Goal: Task Accomplishment & Management: Manage account settings

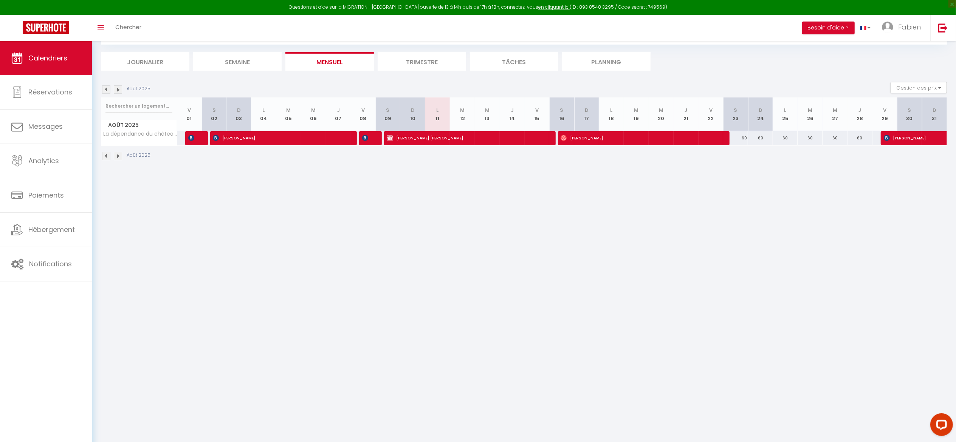
click at [413, 64] on li "Trimestre" at bounding box center [422, 61] width 88 height 19
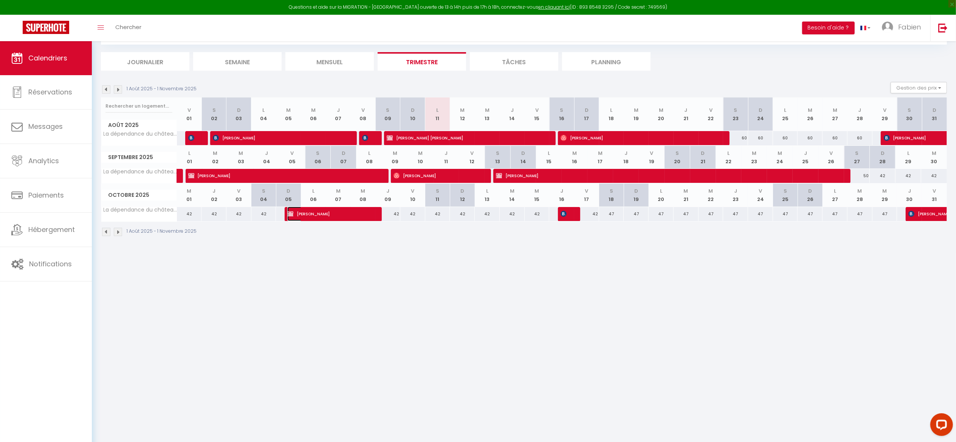
click at [357, 213] on span "[PERSON_NAME]" at bounding box center [328, 214] width 83 height 14
select select "KO"
select select "0"
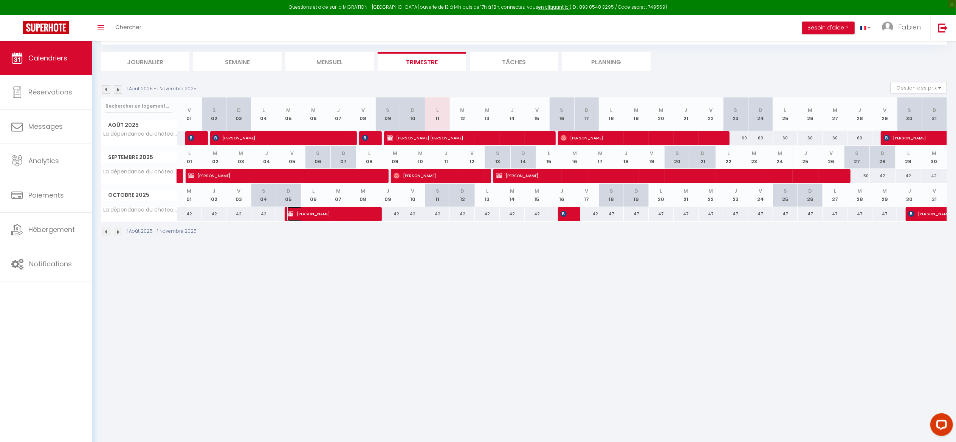
select select "1"
select select
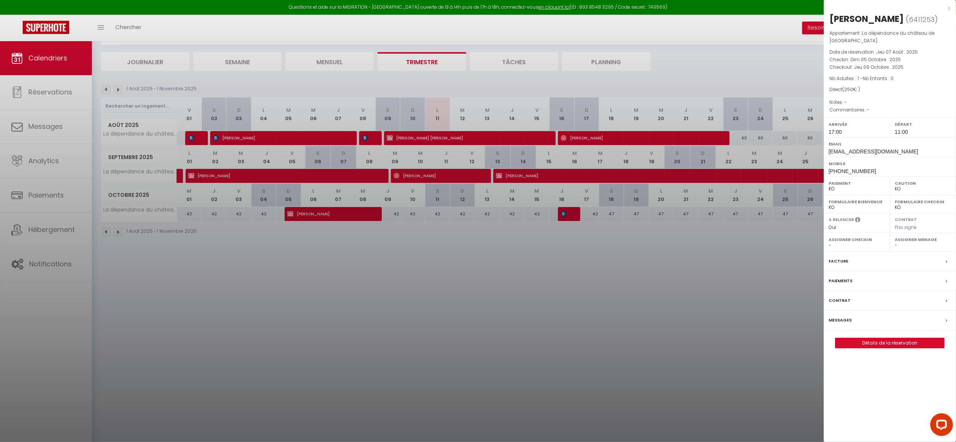
click at [563, 400] on div at bounding box center [478, 221] width 956 height 442
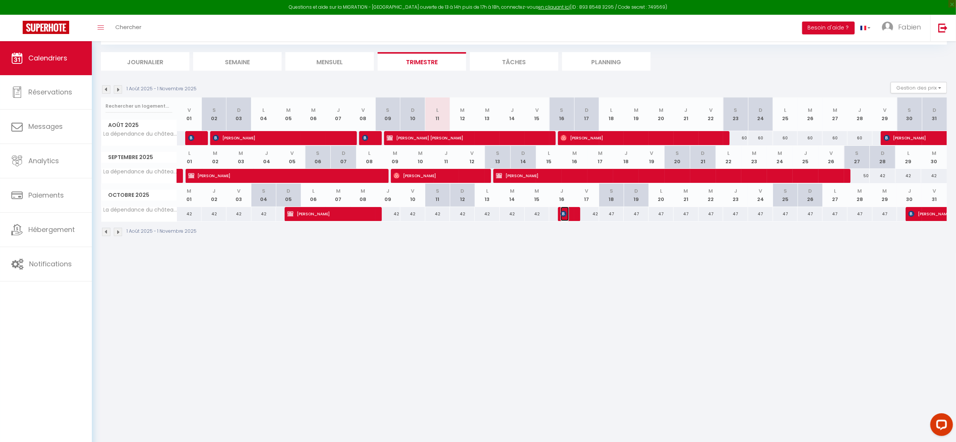
click at [569, 216] on span "[PERSON_NAME]" at bounding box center [565, 214] width 8 height 14
select select "OK"
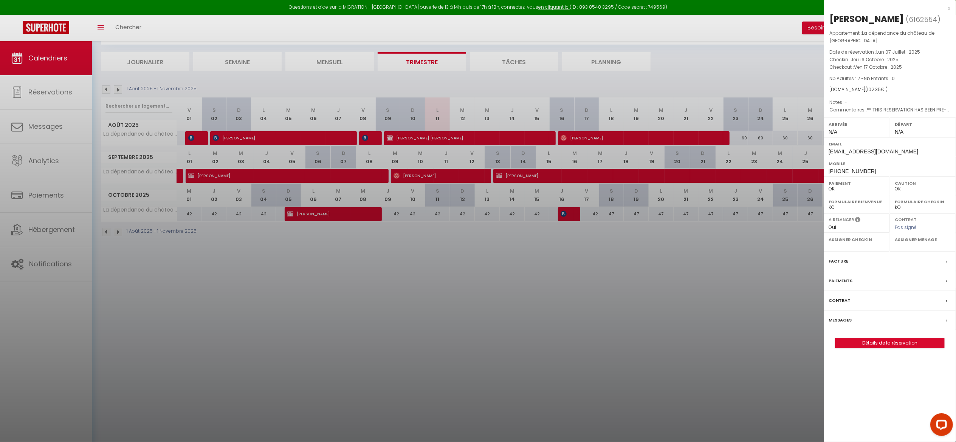
click at [590, 349] on div at bounding box center [478, 221] width 956 height 442
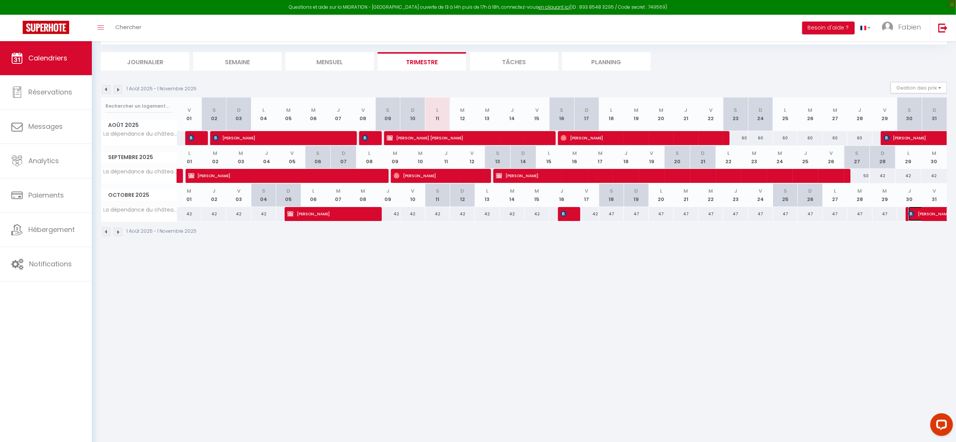
click at [927, 215] on span "[PERSON_NAME]" at bounding box center [943, 214] width 70 height 14
select select "17716"
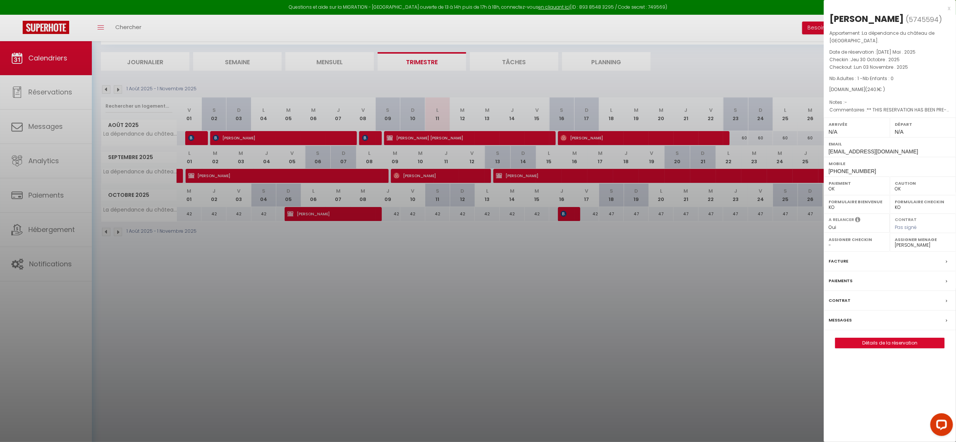
click at [637, 346] on div at bounding box center [478, 221] width 956 height 442
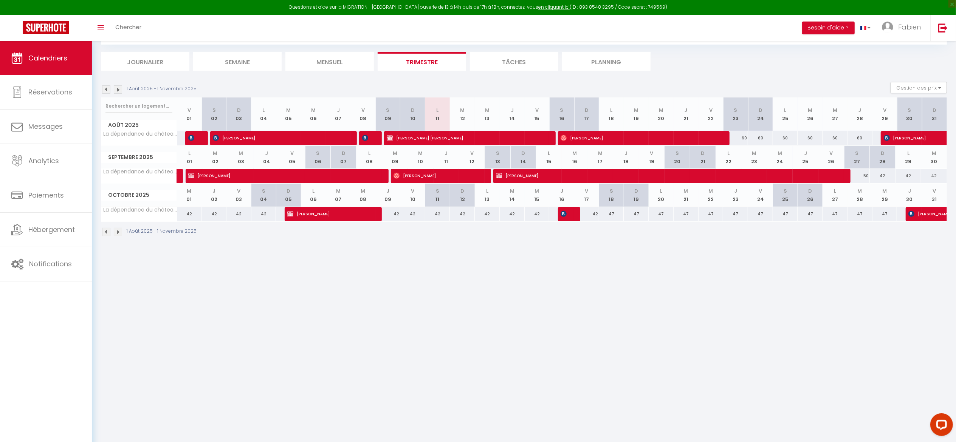
click at [122, 89] on img at bounding box center [118, 89] width 8 height 8
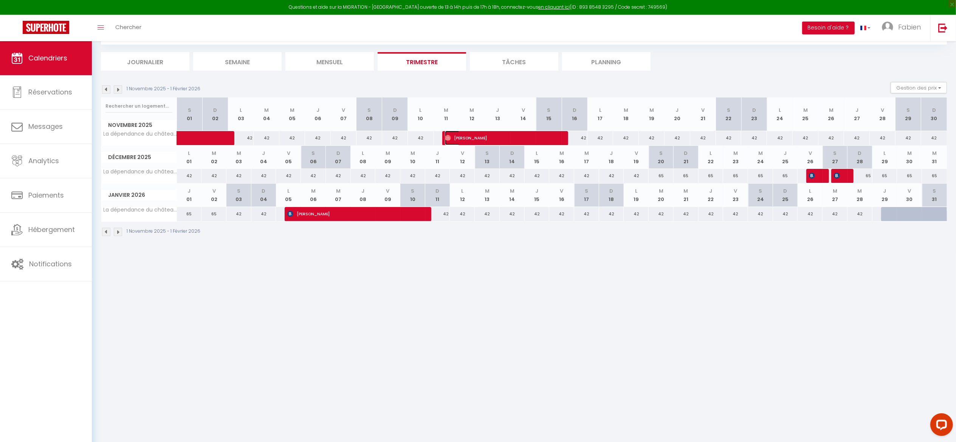
click at [466, 137] on span "[PERSON_NAME]" at bounding box center [501, 138] width 112 height 14
select select
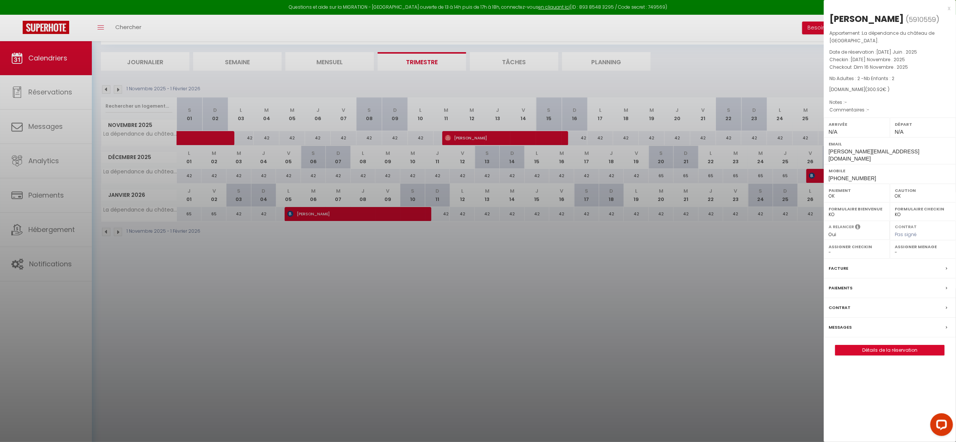
click at [543, 351] on div at bounding box center [478, 221] width 956 height 442
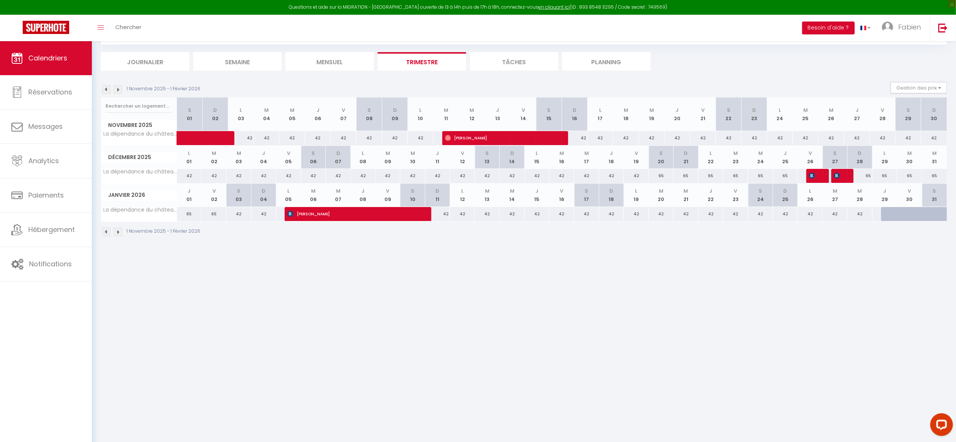
click at [818, 176] on div at bounding box center [818, 176] width 25 height 14
click at [816, 178] on span "[PERSON_NAME]" at bounding box center [813, 176] width 9 height 14
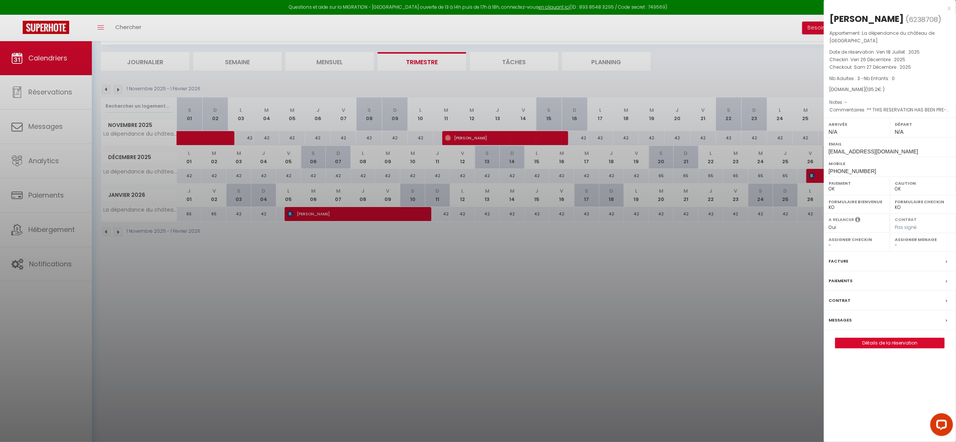
click at [776, 277] on div at bounding box center [478, 221] width 956 height 442
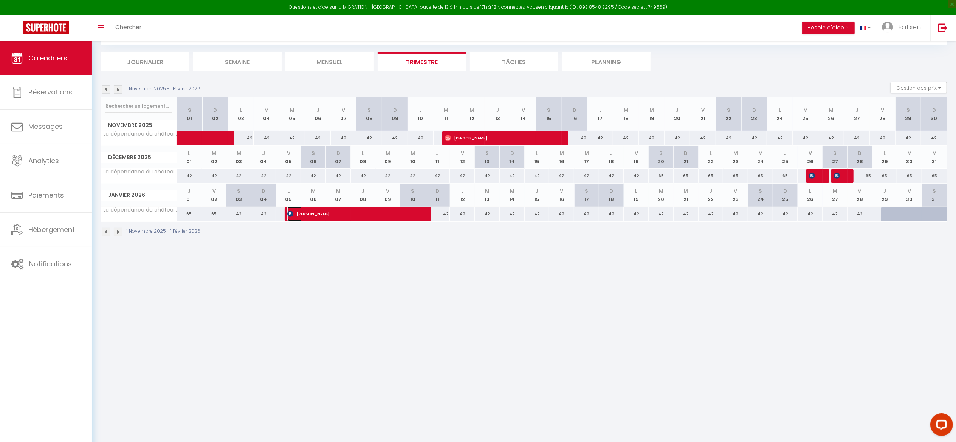
click at [315, 214] on span "[PERSON_NAME]" at bounding box center [355, 214] width 137 height 14
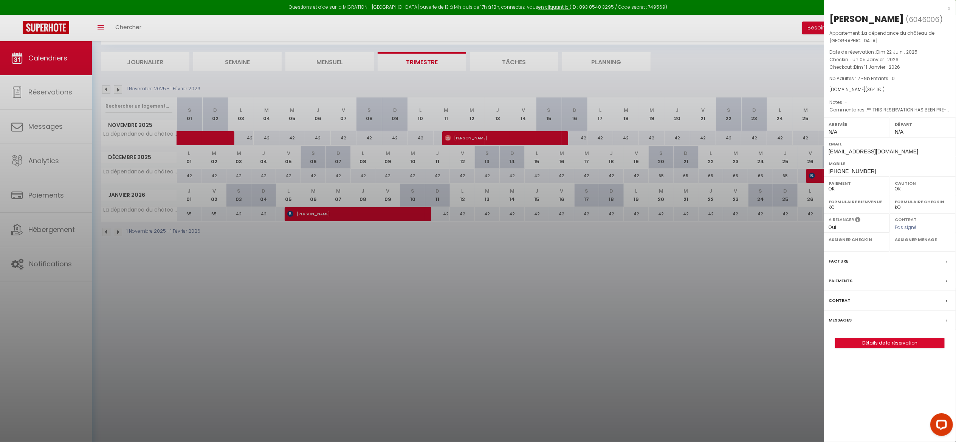
click at [947, 8] on div "x" at bounding box center [887, 8] width 127 height 9
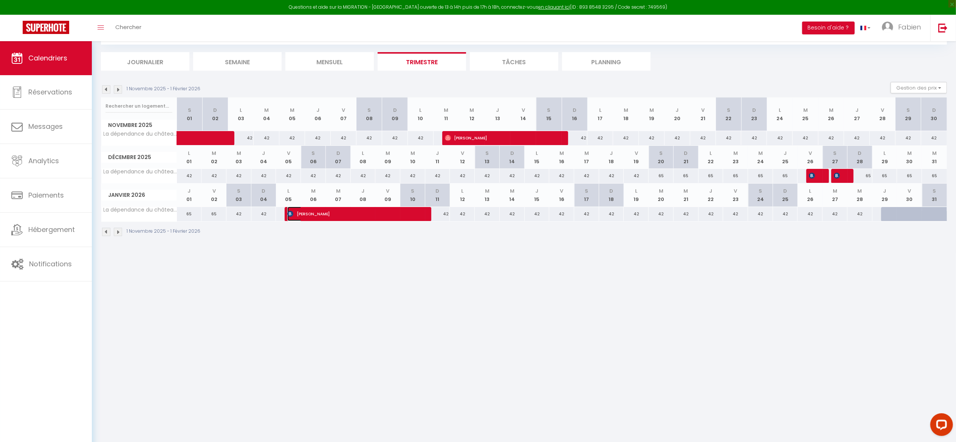
click at [347, 213] on span "[PERSON_NAME]" at bounding box center [355, 214] width 137 height 14
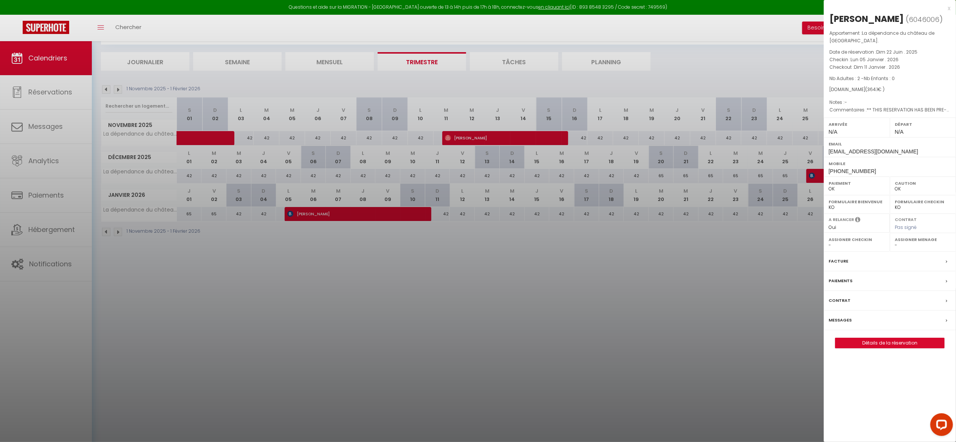
click at [408, 279] on div at bounding box center [478, 221] width 956 height 442
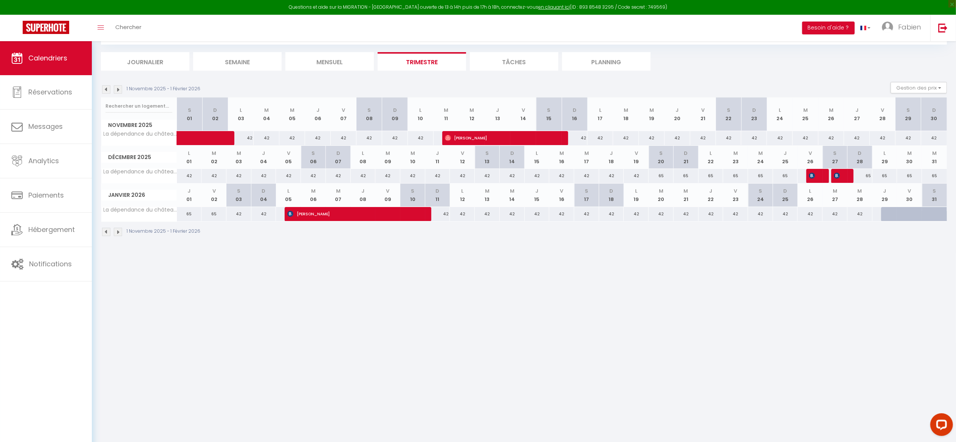
click at [119, 89] on img at bounding box center [118, 89] width 8 height 8
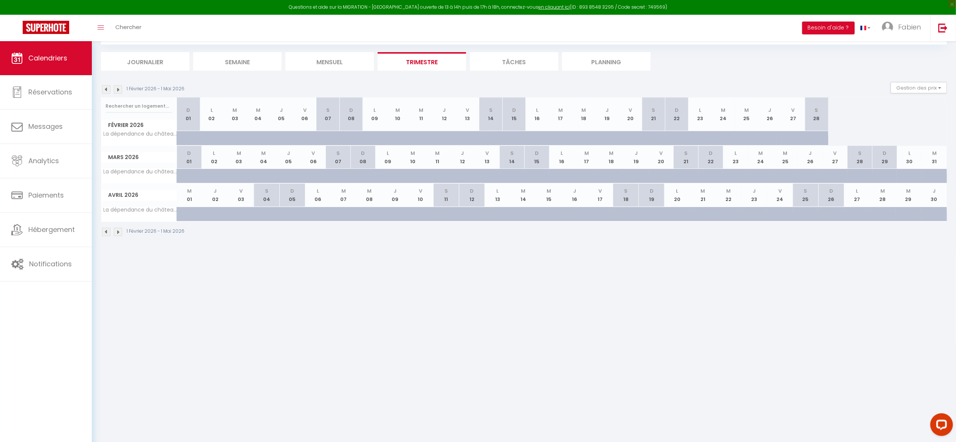
click at [105, 89] on img at bounding box center [106, 89] width 8 height 8
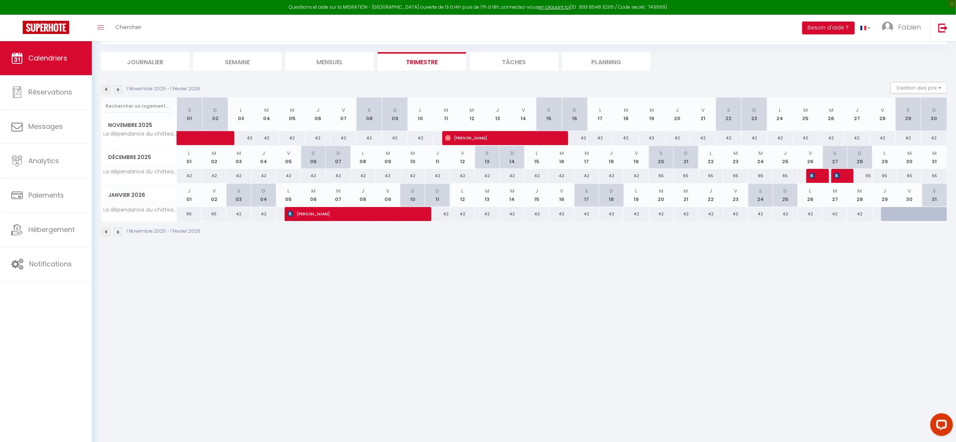
click at [913, 215] on div at bounding box center [918, 218] width 25 height 14
type input "Ven 30 Janvier 2026"
type input "[PERSON_NAME] 31 Janvier 2026"
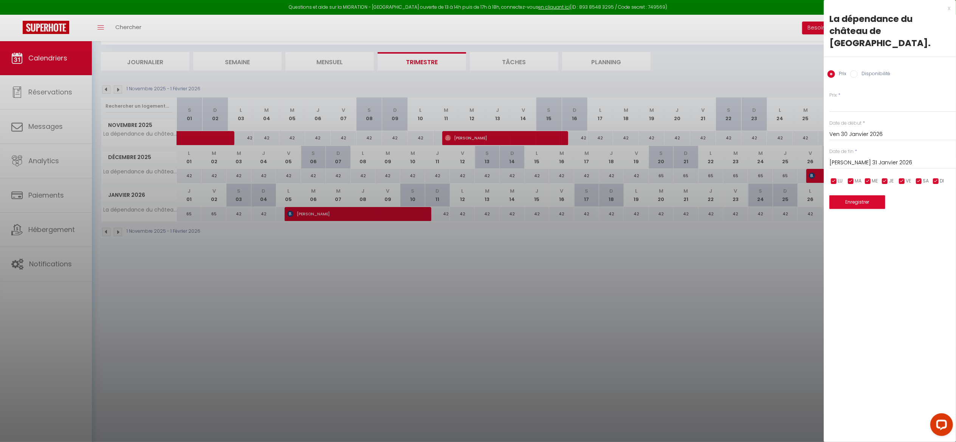
click at [870, 70] on label "Disponibilité" at bounding box center [874, 74] width 33 height 8
click at [858, 70] on input "Disponibilité" at bounding box center [854, 74] width 8 height 8
radio input "true"
radio input "false"
click at [740, 272] on div at bounding box center [478, 221] width 956 height 442
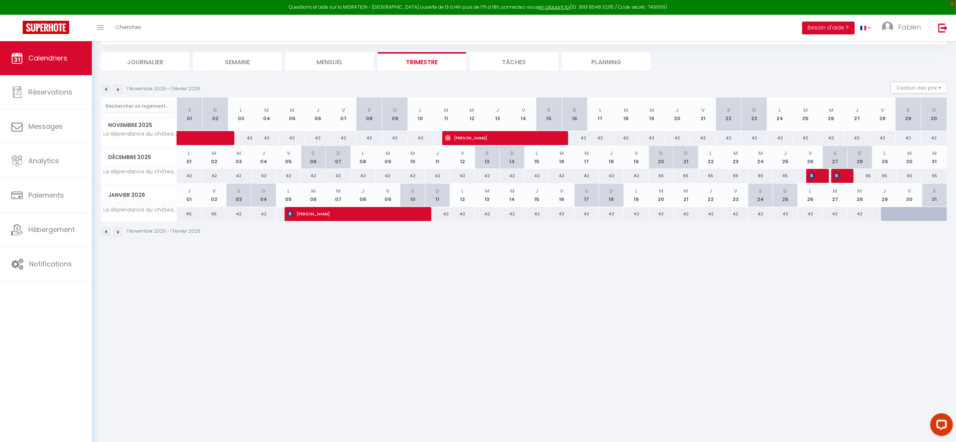
click at [925, 219] on div at bounding box center [934, 214] width 25 height 14
select select "1"
type input "[PERSON_NAME] 31 Janvier 2026"
type input "Dim 01 Février 2026"
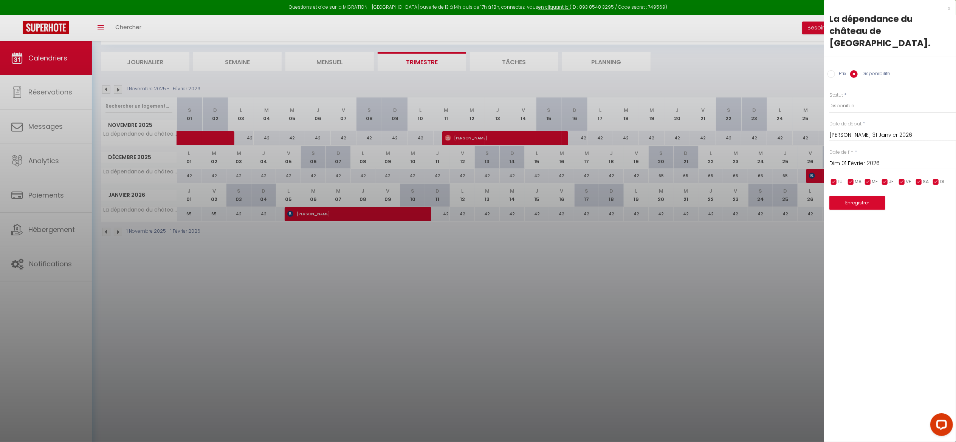
click at [726, 286] on div at bounding box center [478, 221] width 956 height 442
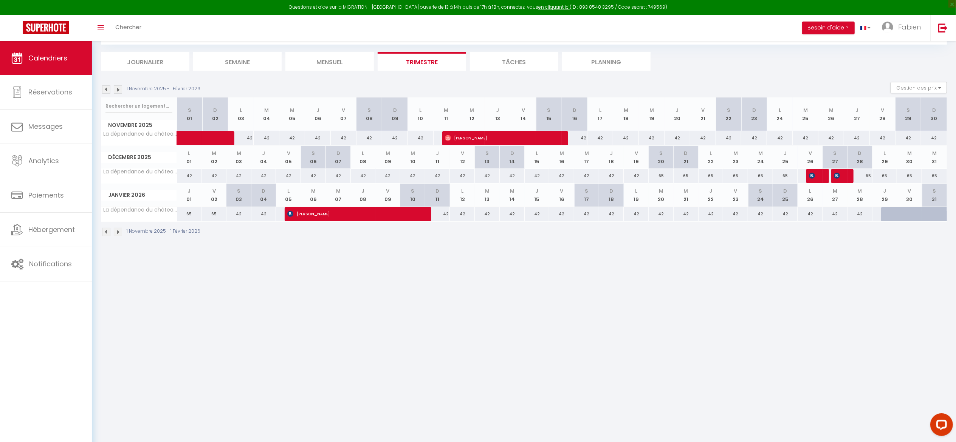
click at [513, 290] on body "Questions et aide sur la MIGRATION - [GEOGRAPHIC_DATA] ouverte de 13 à 14h puis…" at bounding box center [478, 221] width 956 height 442
